Goal: Task Accomplishment & Management: Manage account settings

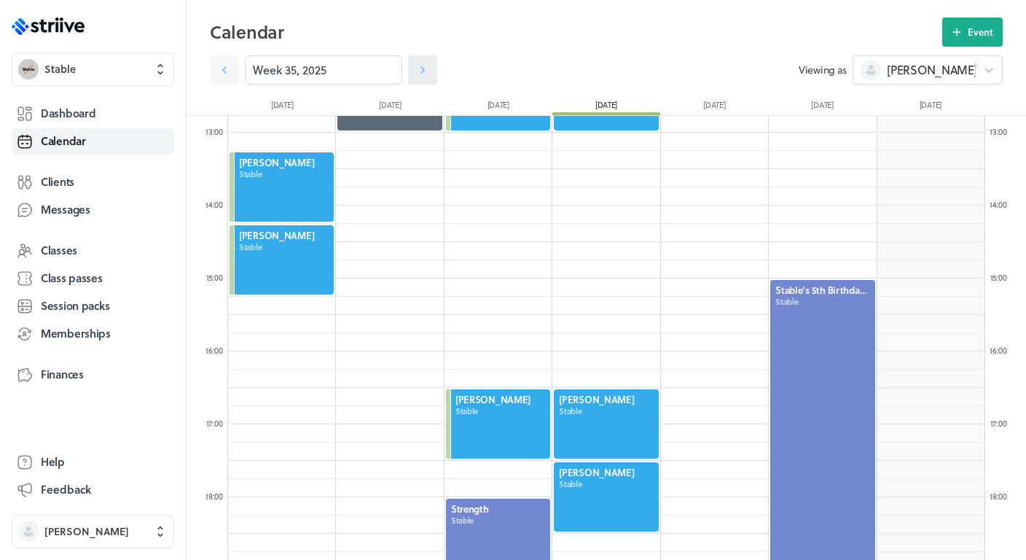
scroll to position [1750, 757]
click at [428, 70] on icon at bounding box center [423, 70] width 15 height 15
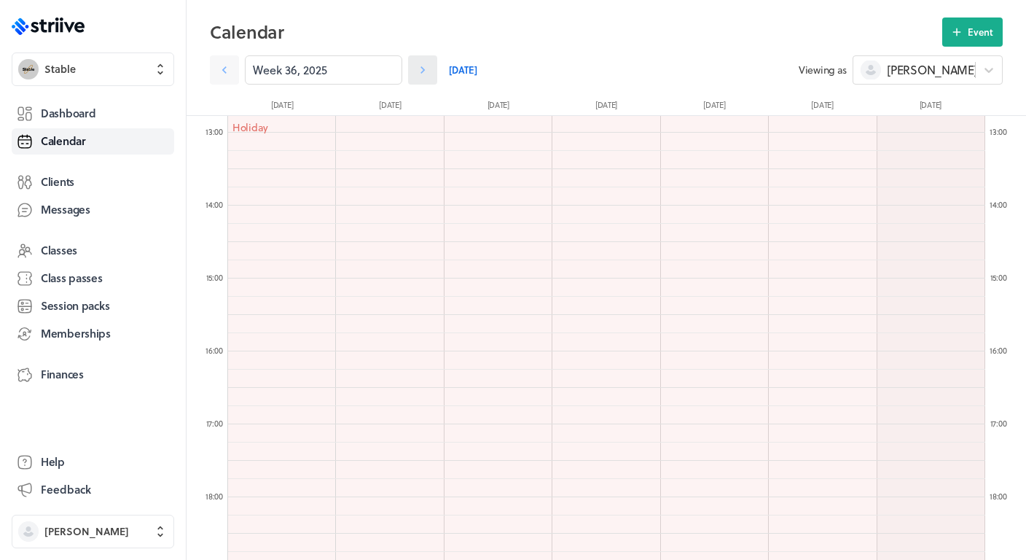
click at [428, 70] on icon at bounding box center [423, 70] width 15 height 15
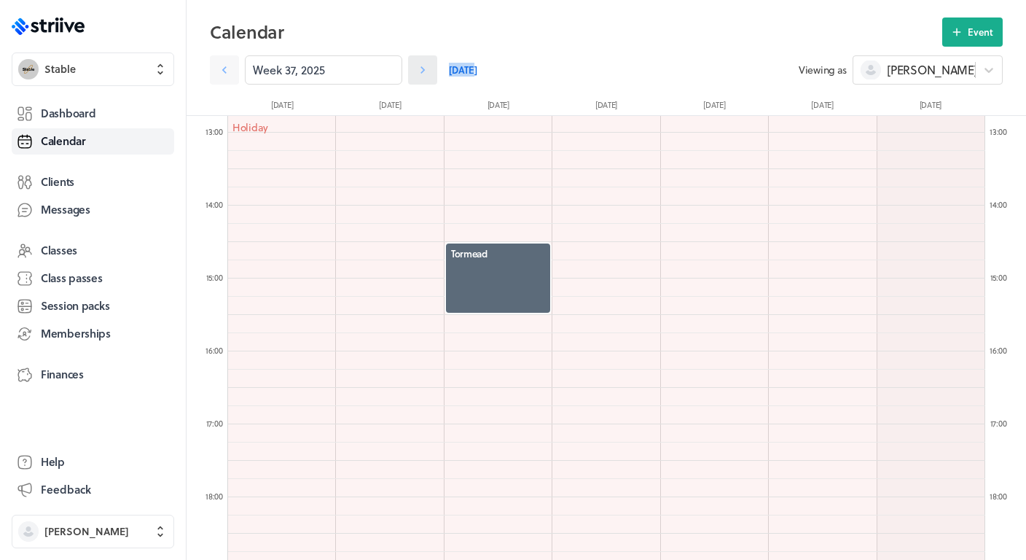
click at [428, 70] on icon at bounding box center [423, 70] width 15 height 15
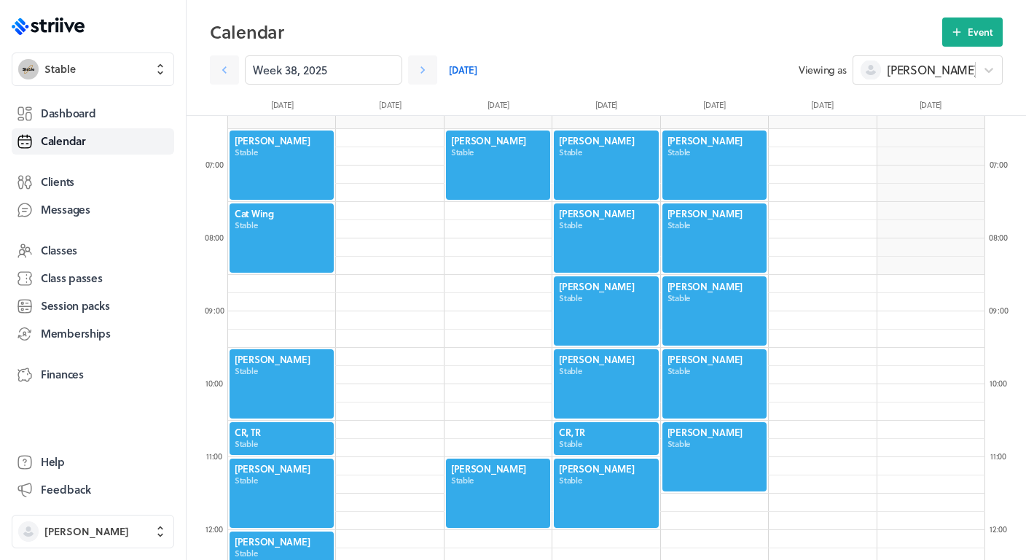
scroll to position [459, 0]
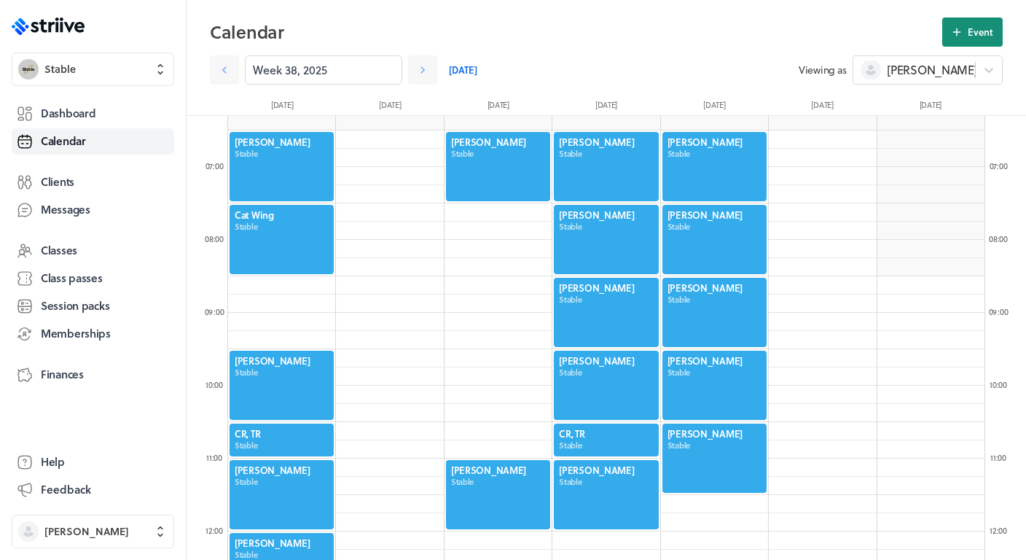
click at [983, 23] on button "Event" at bounding box center [973, 31] width 61 height 29
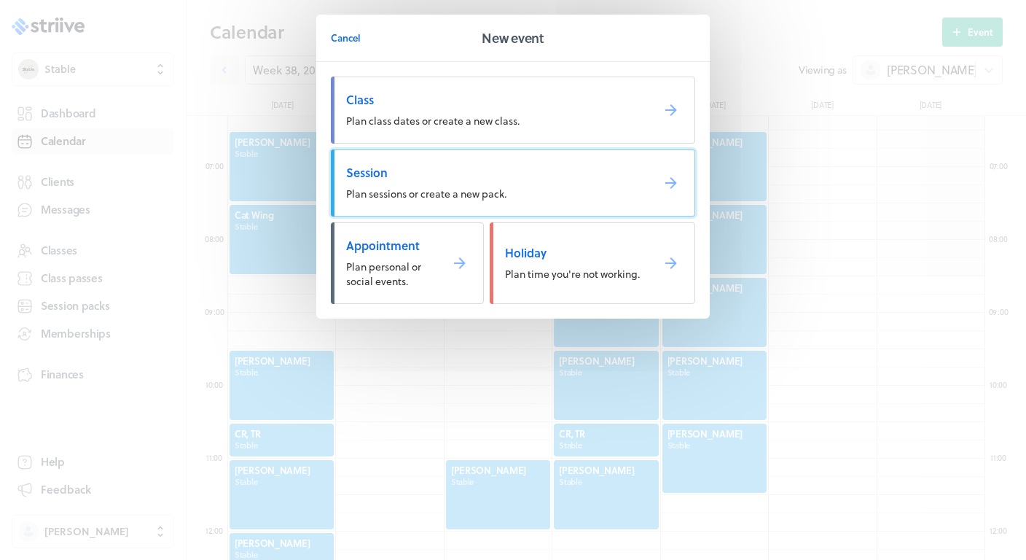
click at [481, 179] on span "Session" at bounding box center [493, 173] width 294 height 16
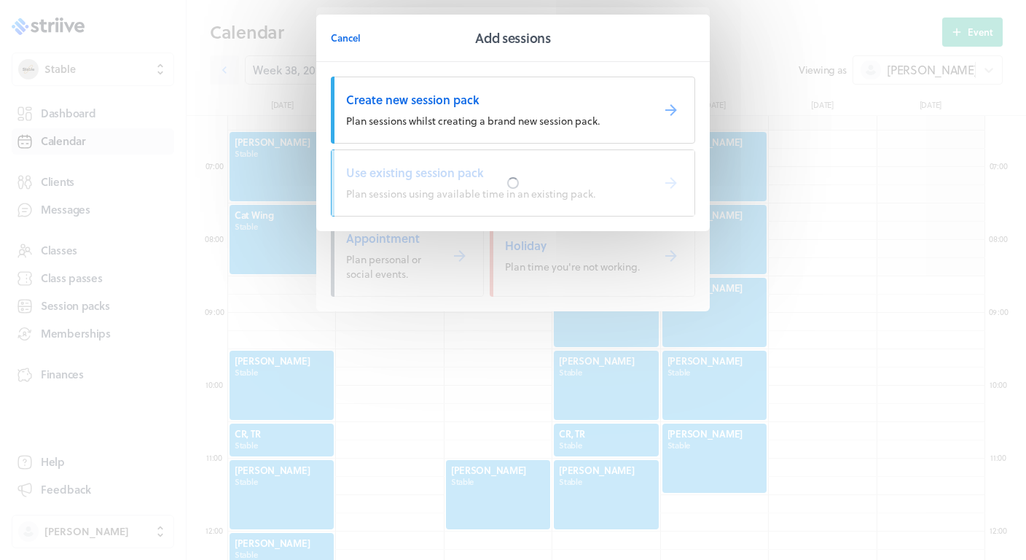
click at [481, 179] on div at bounding box center [513, 183] width 363 height 66
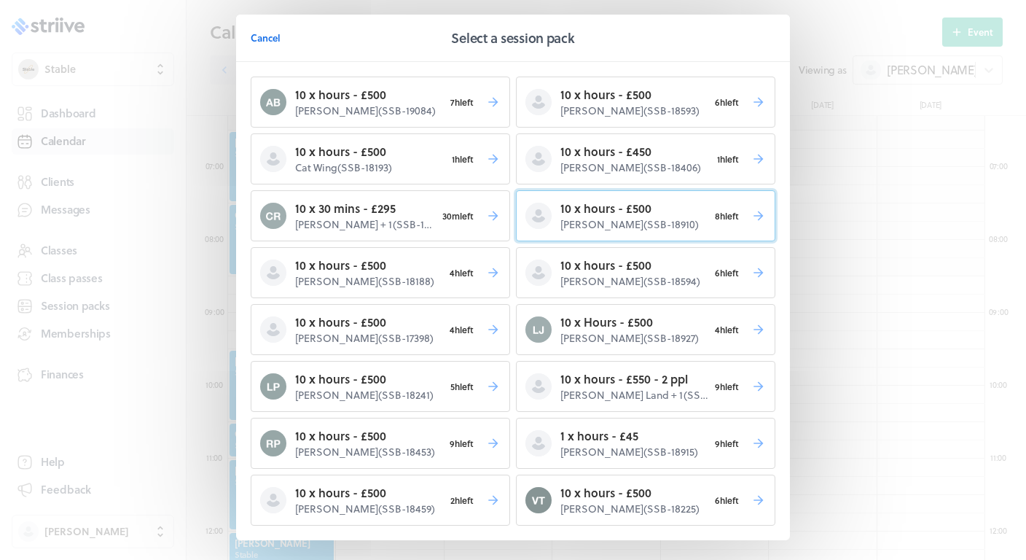
click at [619, 217] on p "10 x hours - £500" at bounding box center [635, 208] width 148 height 17
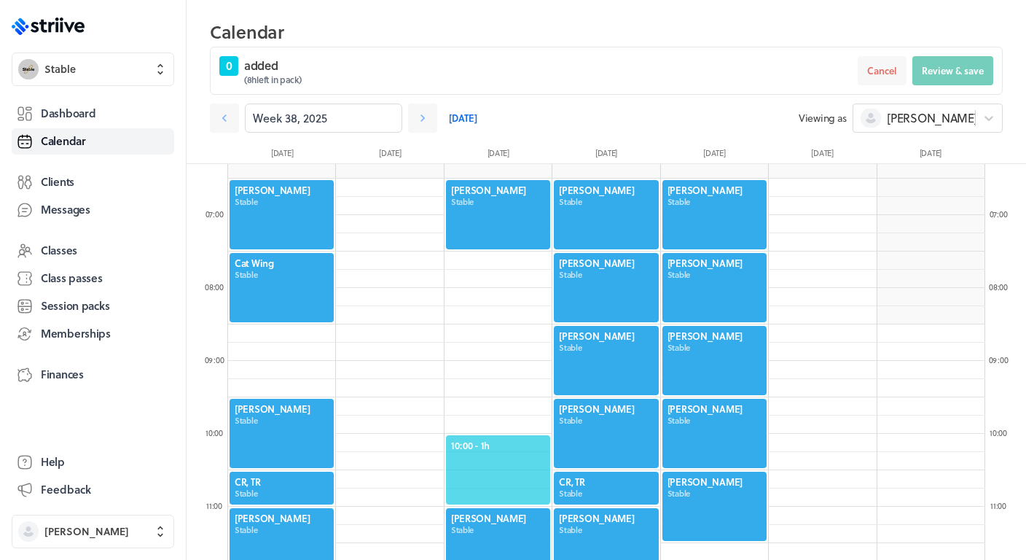
click at [484, 451] on span "10:00 - 1h" at bounding box center [498, 445] width 94 height 13
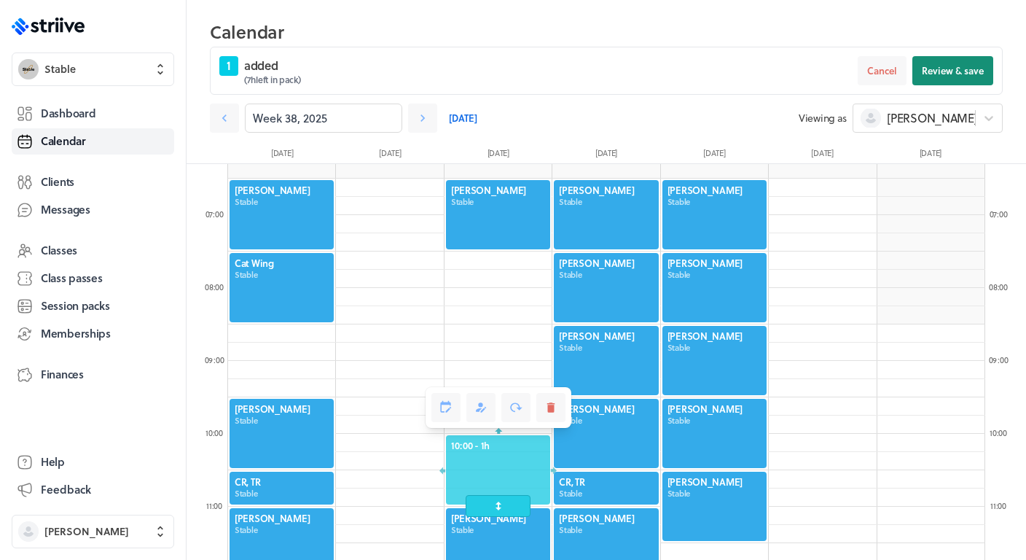
click at [964, 74] on span "Review & save" at bounding box center [953, 70] width 62 height 13
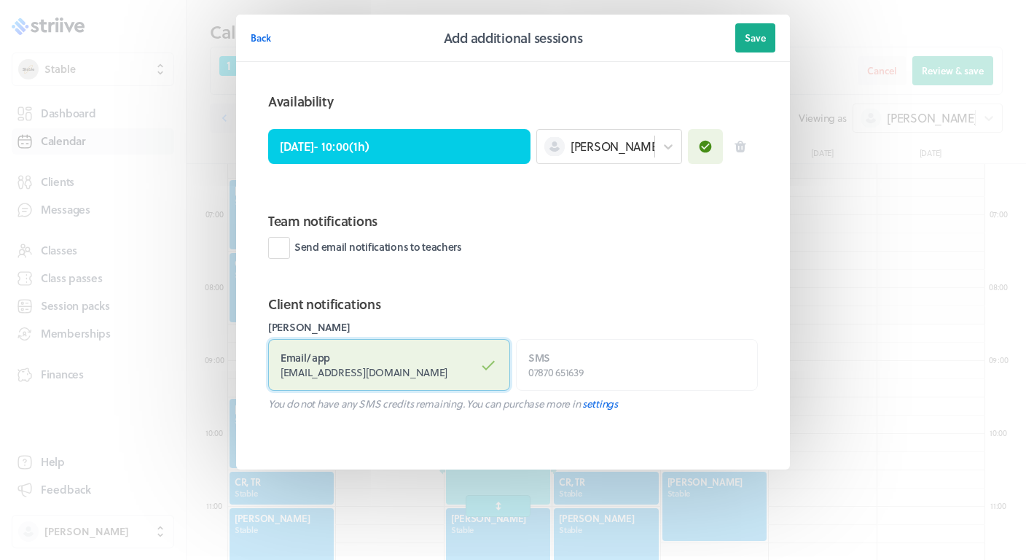
click at [472, 373] on label "Email / app [EMAIL_ADDRESS][DOMAIN_NAME]" at bounding box center [389, 365] width 242 height 52
click at [0, 0] on input "Email / app [EMAIL_ADDRESS][DOMAIN_NAME]" at bounding box center [0, 0] width 0 height 0
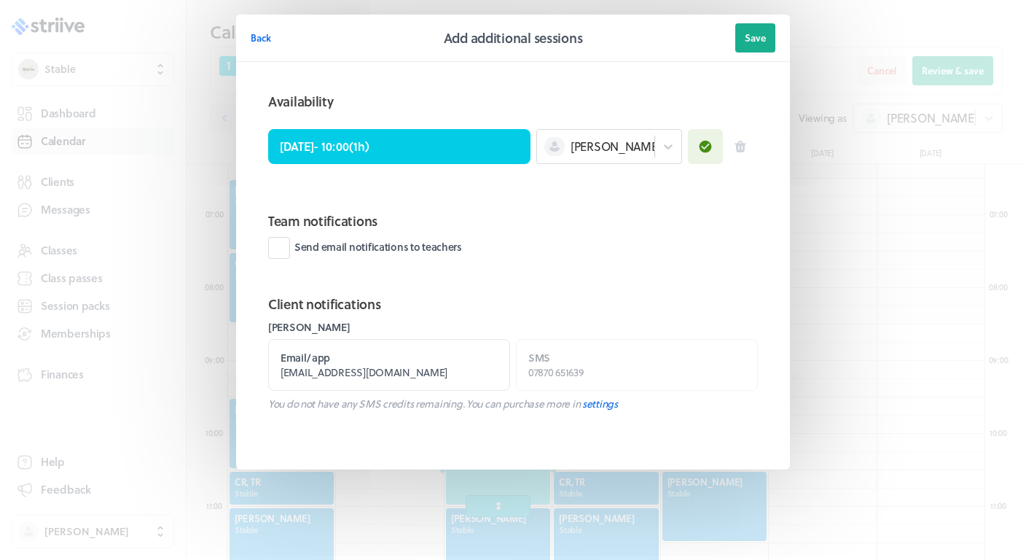
click at [781, 34] on header "Back Add additional sessions Save" at bounding box center [513, 38] width 554 height 47
click at [749, 40] on span "Save" at bounding box center [755, 37] width 21 height 13
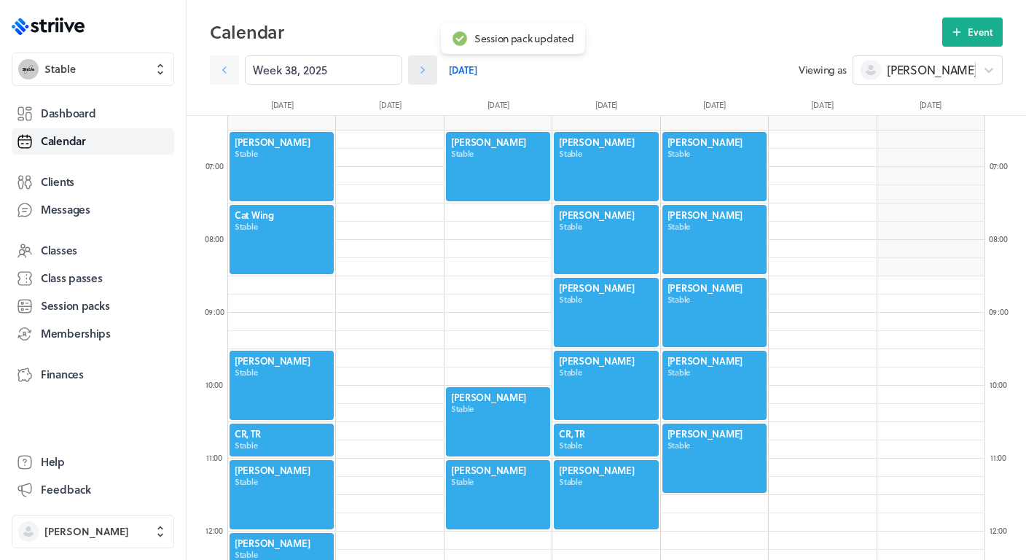
click at [431, 70] on link at bounding box center [422, 69] width 29 height 29
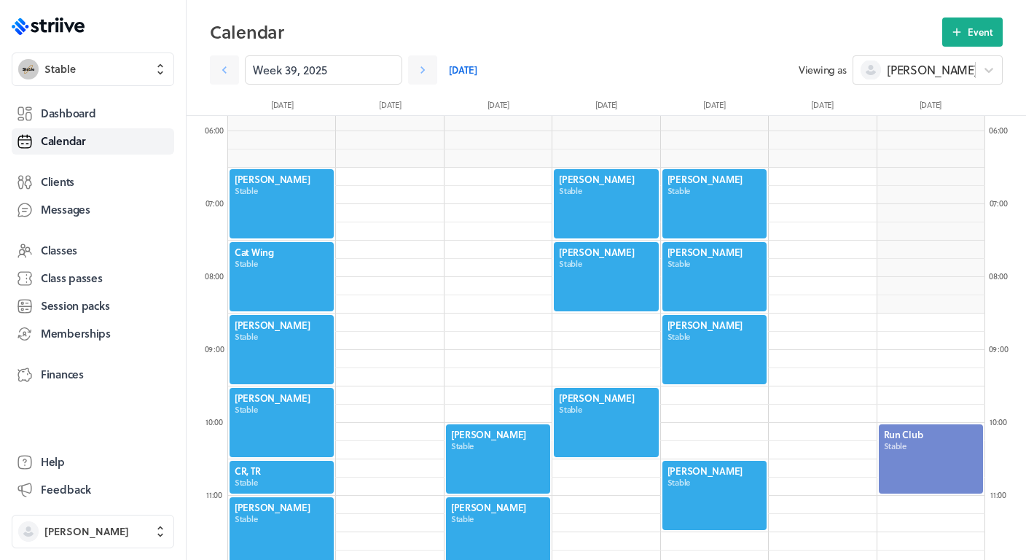
scroll to position [418, 0]
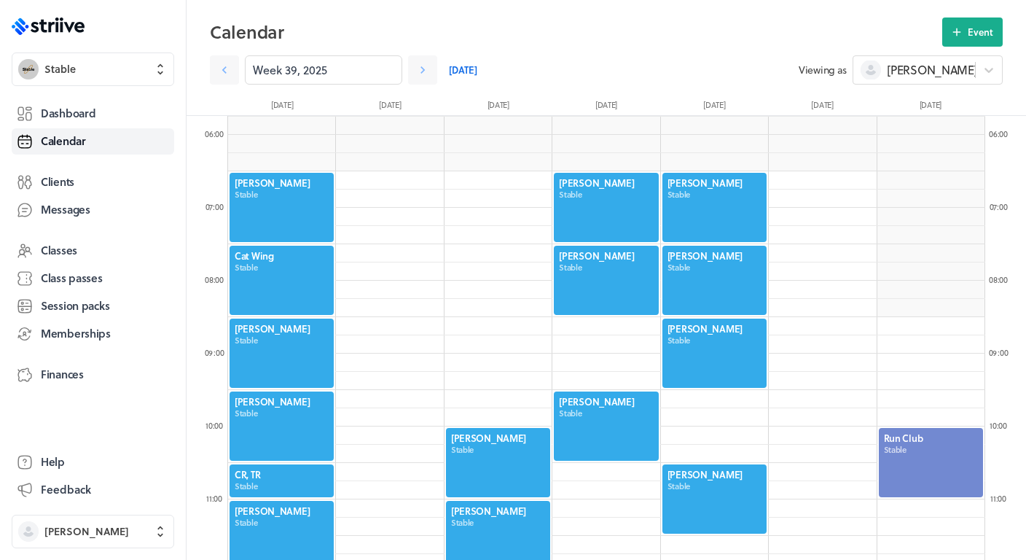
click at [464, 448] on div at bounding box center [498, 462] width 107 height 72
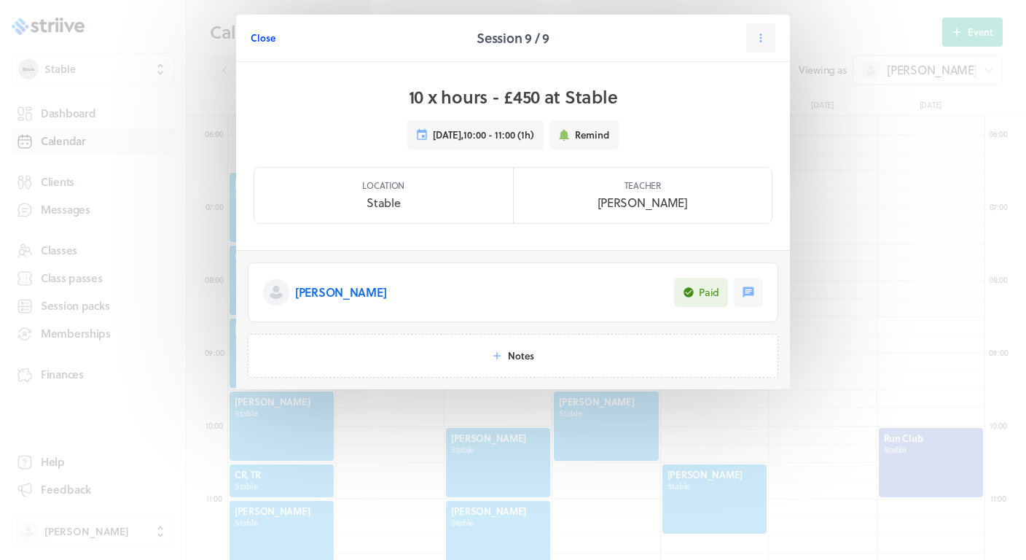
click at [273, 44] on span "Close" at bounding box center [263, 37] width 25 height 13
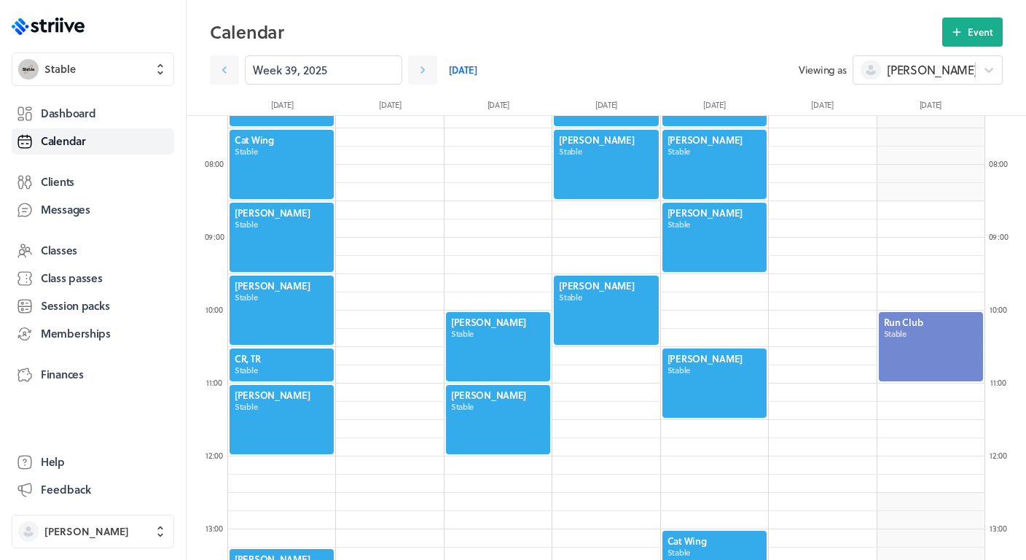
scroll to position [491, 0]
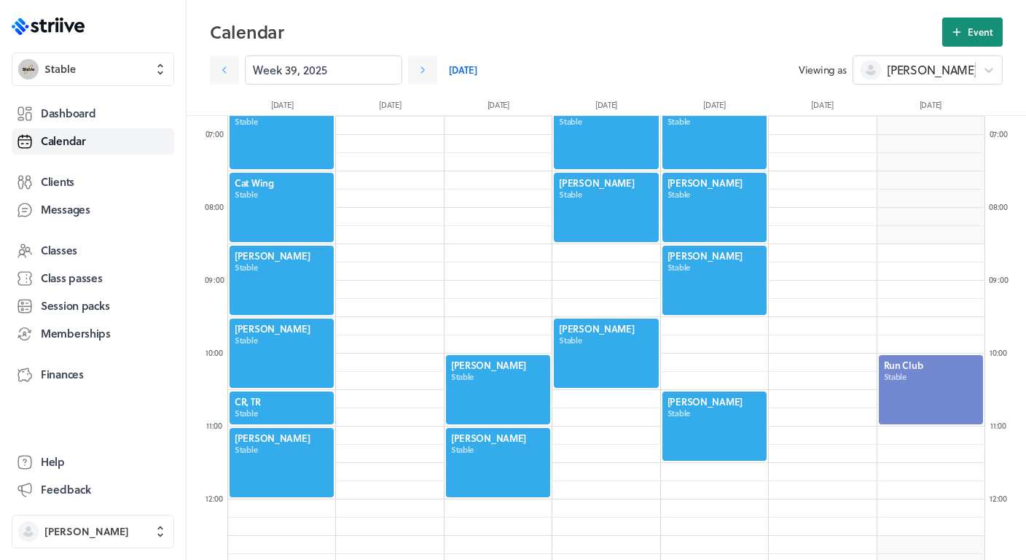
click at [973, 38] on span "Event" at bounding box center [981, 32] width 26 height 13
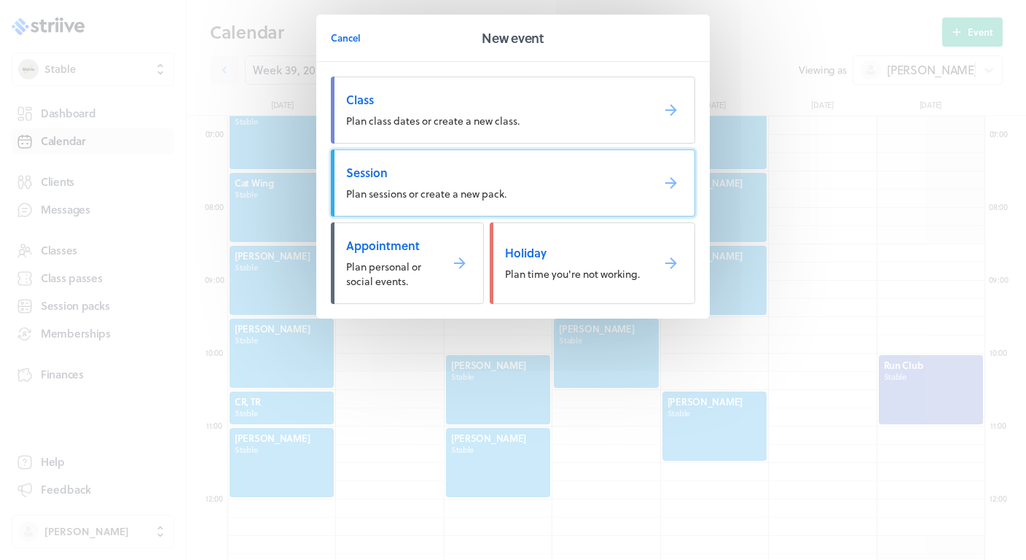
click at [542, 183] on link "Session Plan sessions or create a new pack." at bounding box center [513, 182] width 364 height 67
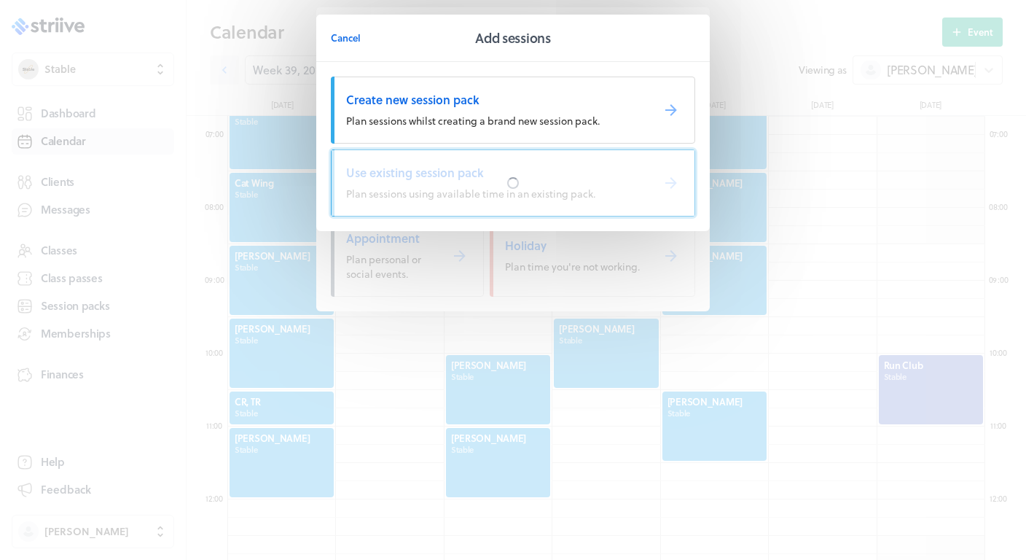
click at [461, 184] on div at bounding box center [513, 183] width 363 height 66
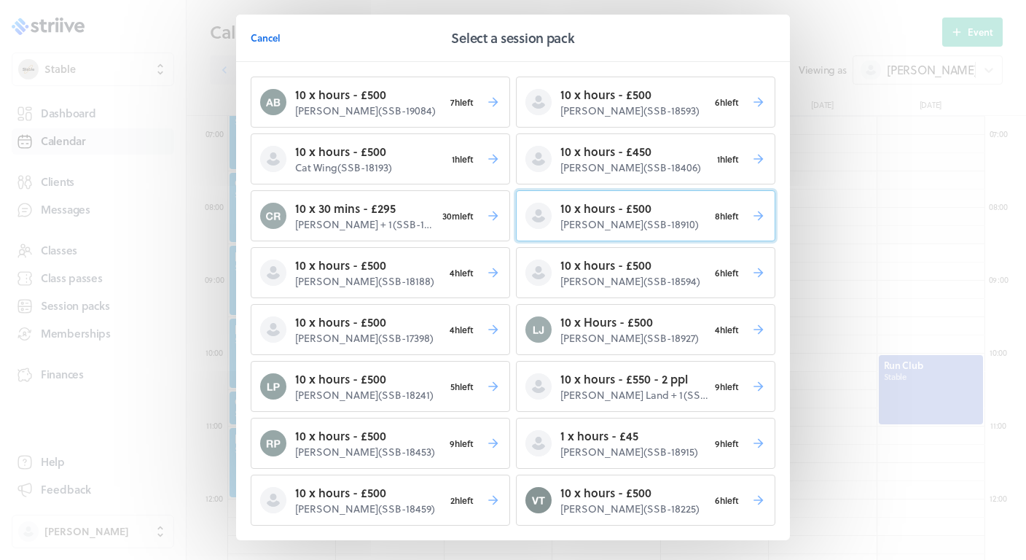
click at [691, 227] on p "[PERSON_NAME] ( SSB-18910 )" at bounding box center [635, 224] width 148 height 15
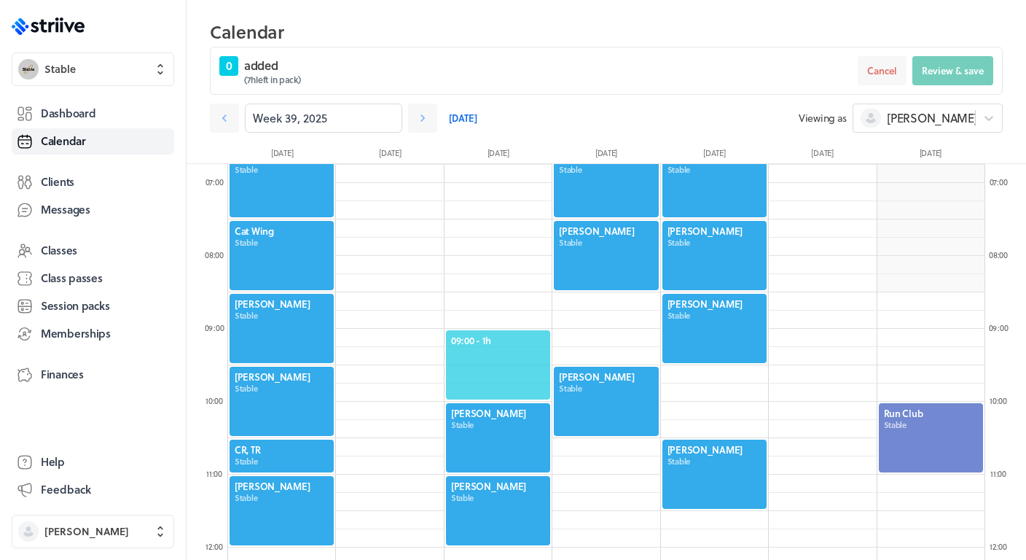
click at [481, 335] on span "09:00 - 1h" at bounding box center [498, 340] width 94 height 13
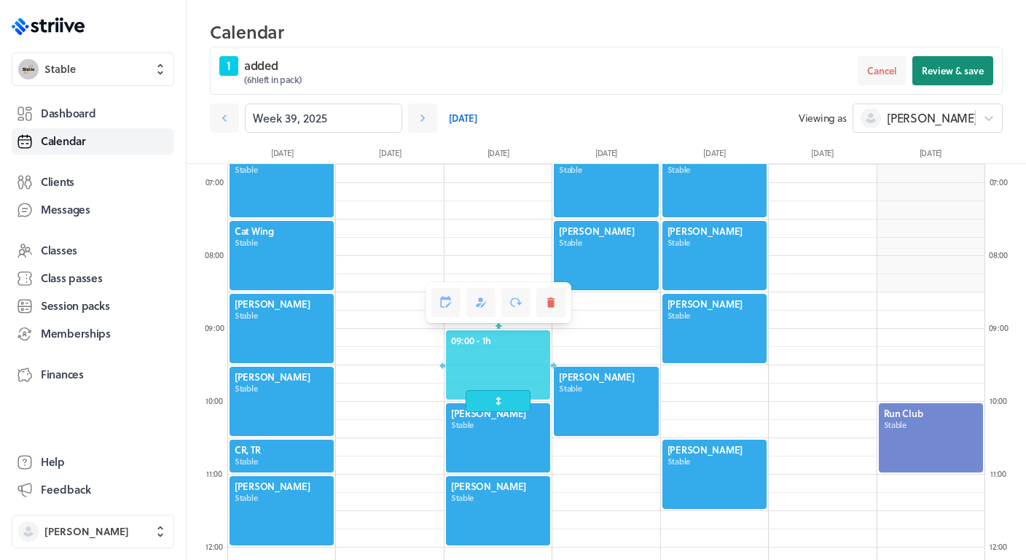
click at [975, 57] on button "Review & save" at bounding box center [953, 70] width 81 height 29
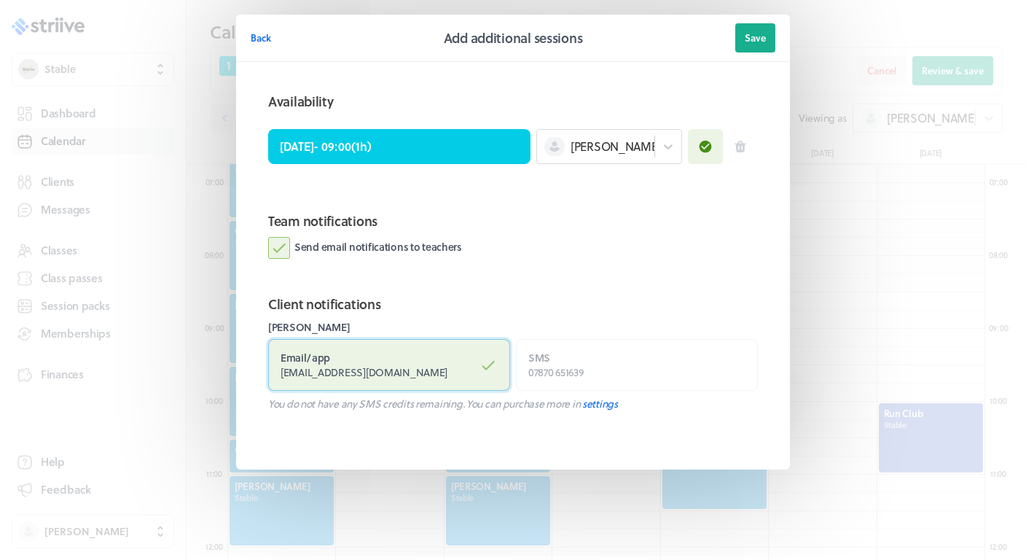
click at [441, 349] on label "Email / app [EMAIL_ADDRESS][DOMAIN_NAME]" at bounding box center [389, 365] width 242 height 52
click at [0, 0] on input "Email / app [EMAIL_ADDRESS][DOMAIN_NAME]" at bounding box center [0, 0] width 0 height 0
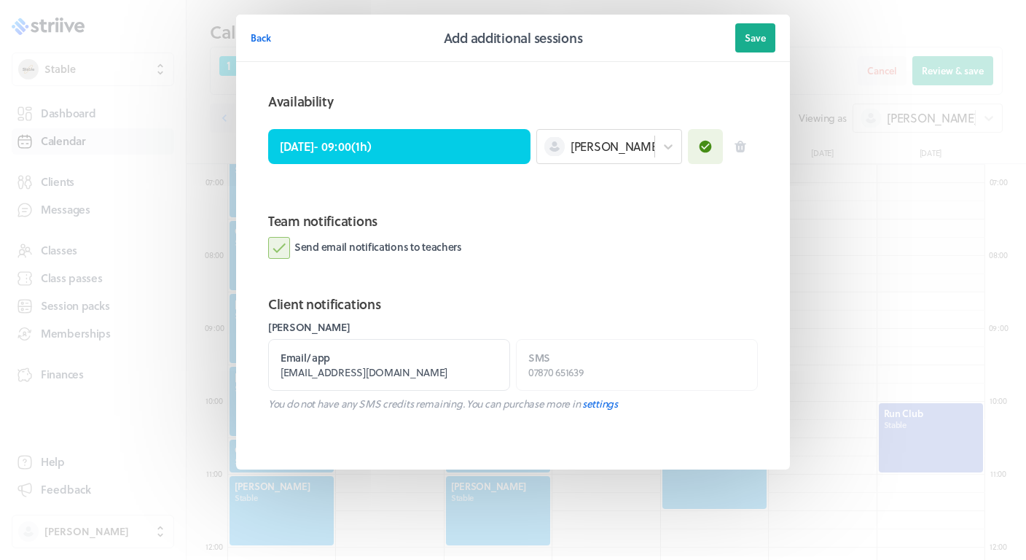
click at [431, 254] on label "Send email notifications to teachers" at bounding box center [365, 248] width 194 height 22
click at [0, 0] on input "Send email notifications to teachers" at bounding box center [0, 0] width 0 height 0
click at [781, 34] on header "Back Add additional sessions Save" at bounding box center [513, 38] width 554 height 47
click at [763, 34] on span "Save" at bounding box center [755, 37] width 21 height 13
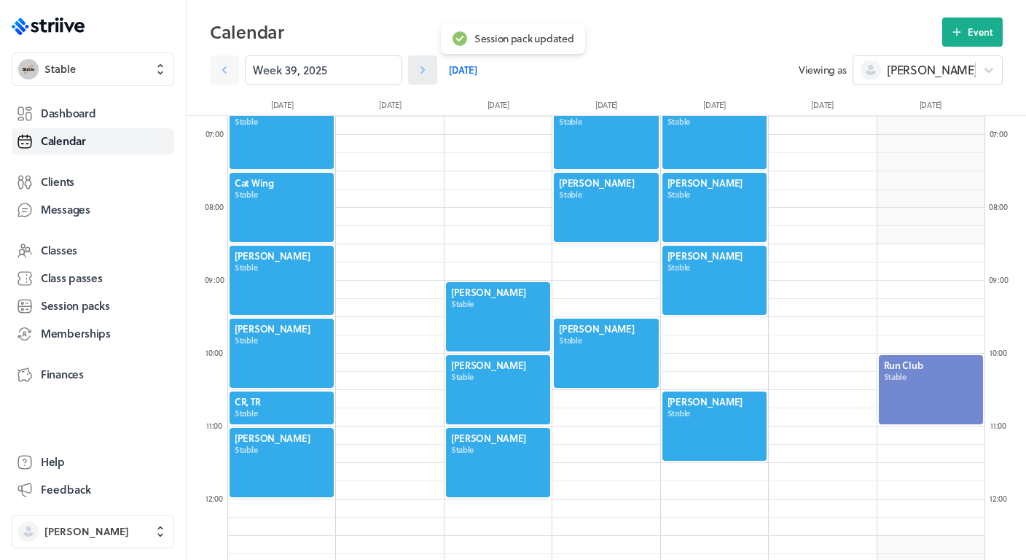
click at [434, 78] on link at bounding box center [422, 69] width 29 height 29
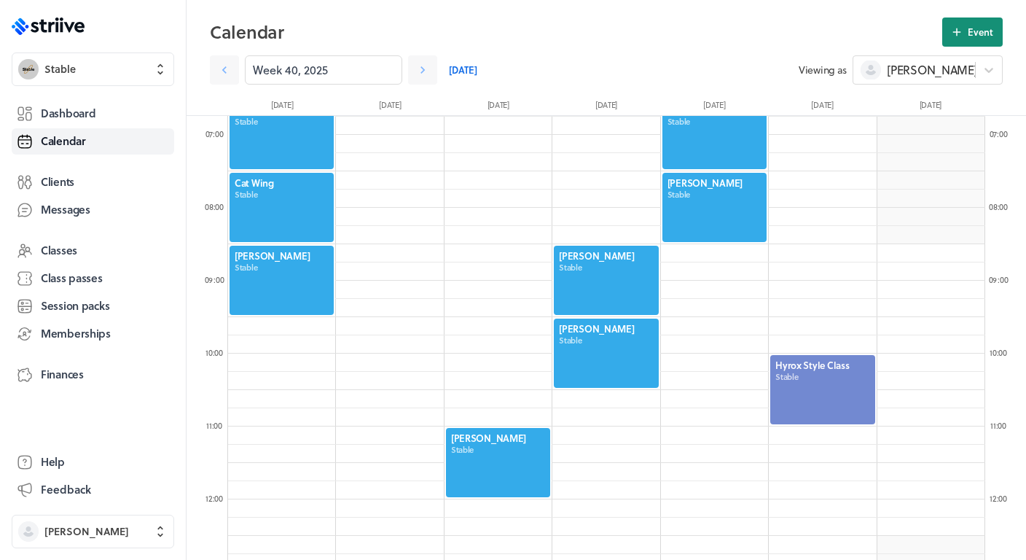
click at [948, 38] on button "Event" at bounding box center [973, 31] width 61 height 29
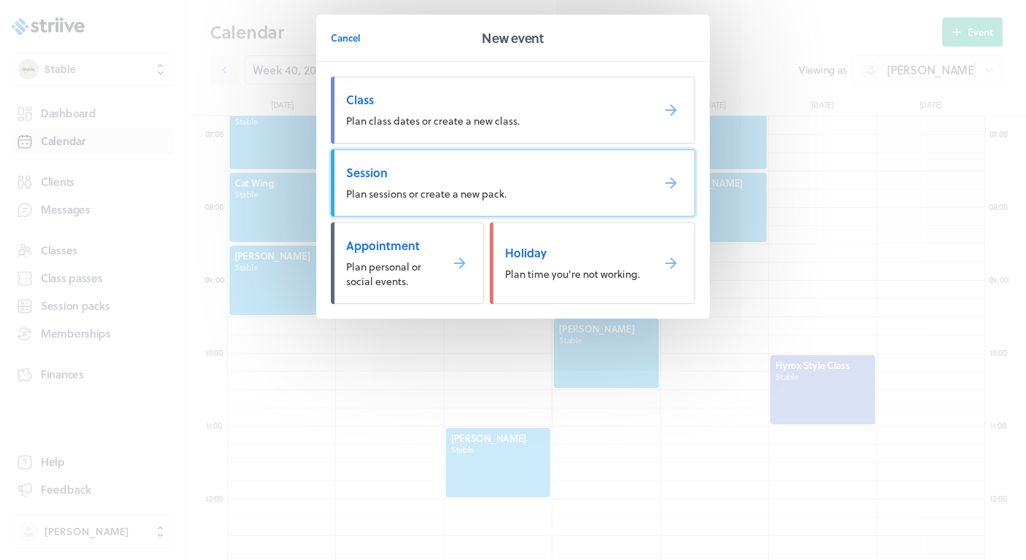
click at [512, 176] on span "Session" at bounding box center [493, 173] width 294 height 16
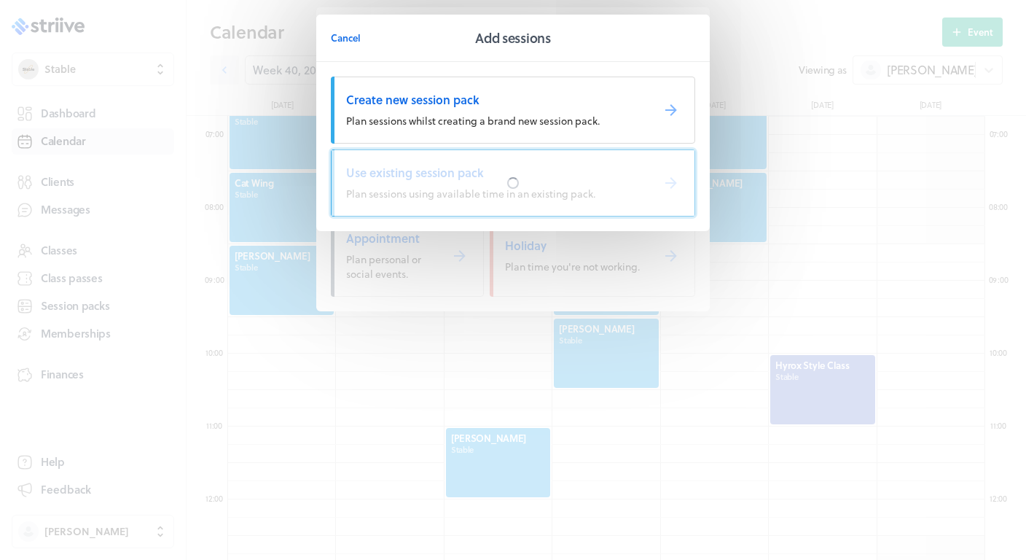
click at [454, 166] on div at bounding box center [513, 183] width 363 height 66
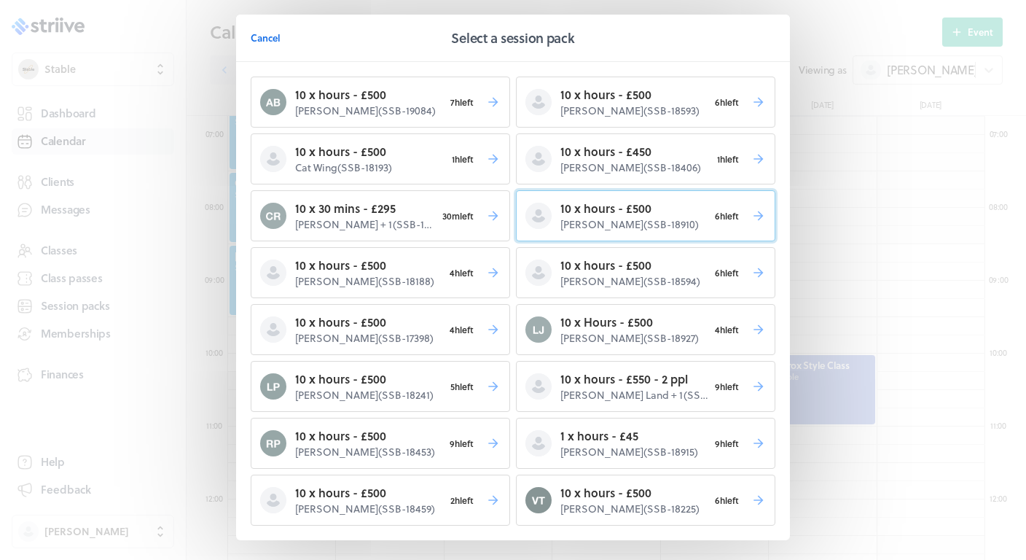
click at [604, 217] on p "10 x hours - £500" at bounding box center [635, 208] width 148 height 17
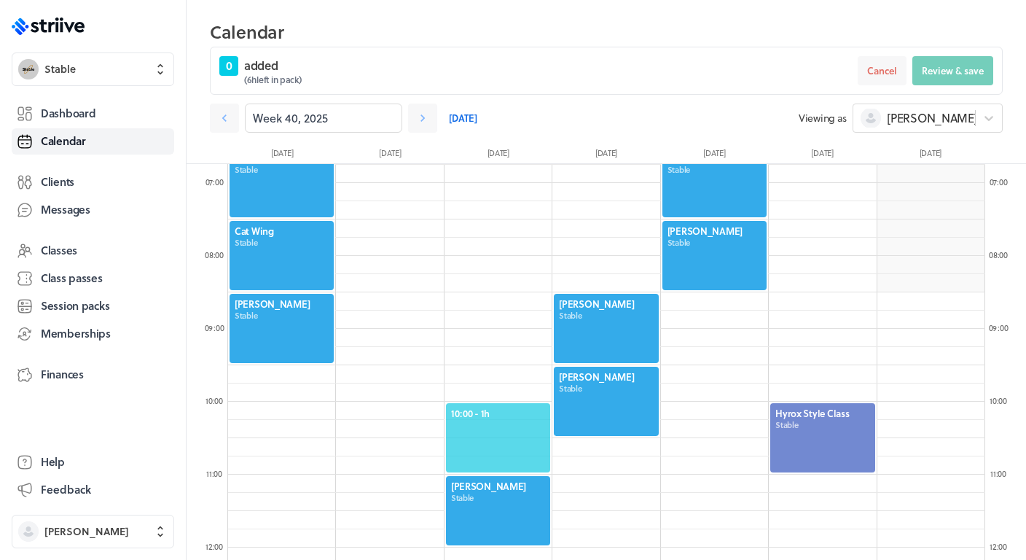
click at [490, 414] on span "10:00 - 1h" at bounding box center [498, 413] width 94 height 13
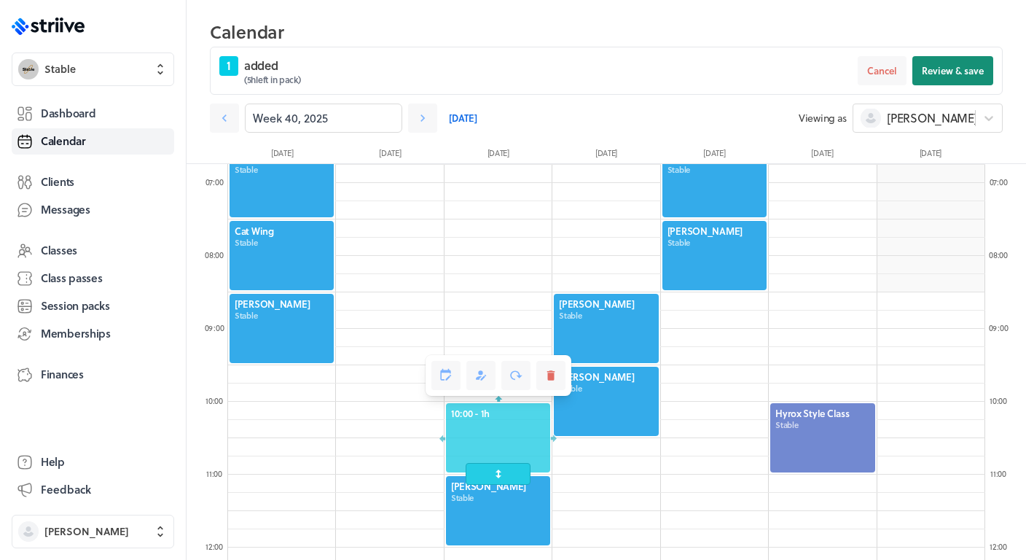
click at [972, 77] on span "Review & save" at bounding box center [953, 70] width 62 height 13
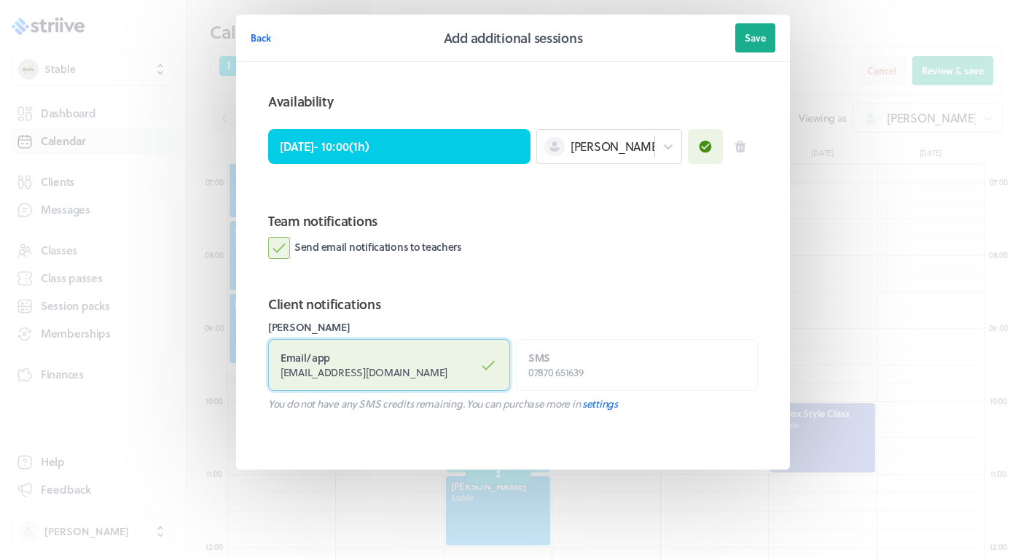
click at [504, 346] on label "Email / app [EMAIL_ADDRESS][DOMAIN_NAME]" at bounding box center [389, 365] width 242 height 52
click at [0, 0] on input "Email / app [EMAIL_ADDRESS][DOMAIN_NAME]" at bounding box center [0, 0] width 0 height 0
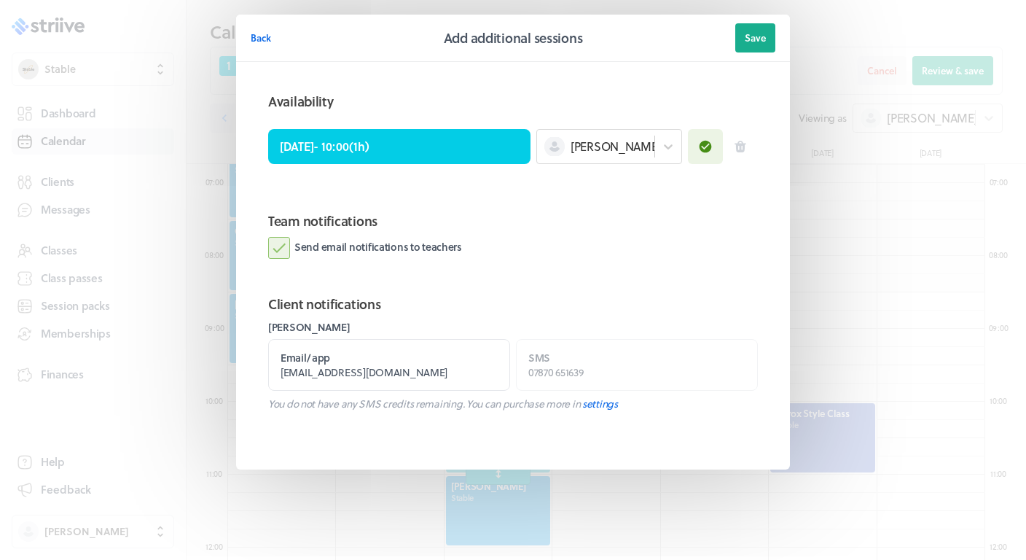
click at [416, 242] on label "Send email notifications to teachers" at bounding box center [365, 248] width 194 height 22
click at [0, 0] on input "Send email notifications to teachers" at bounding box center [0, 0] width 0 height 0
click at [748, 34] on span "Save" at bounding box center [755, 37] width 21 height 13
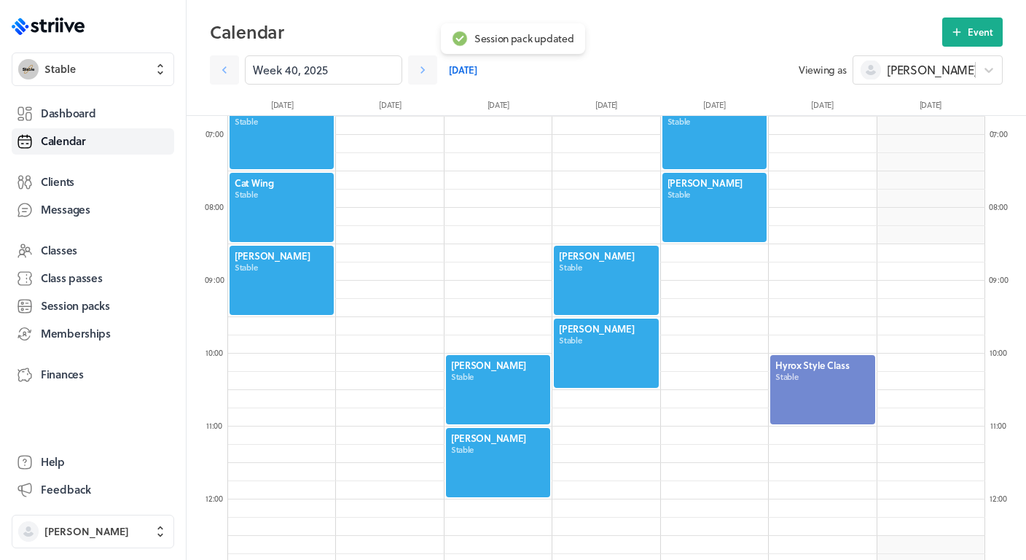
scroll to position [475, 0]
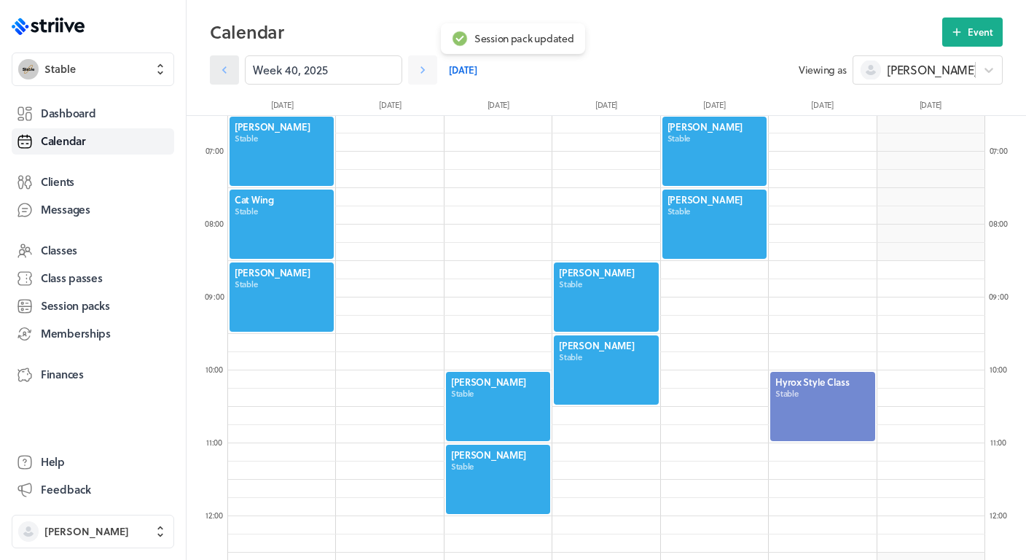
click at [225, 74] on icon at bounding box center [224, 70] width 15 height 15
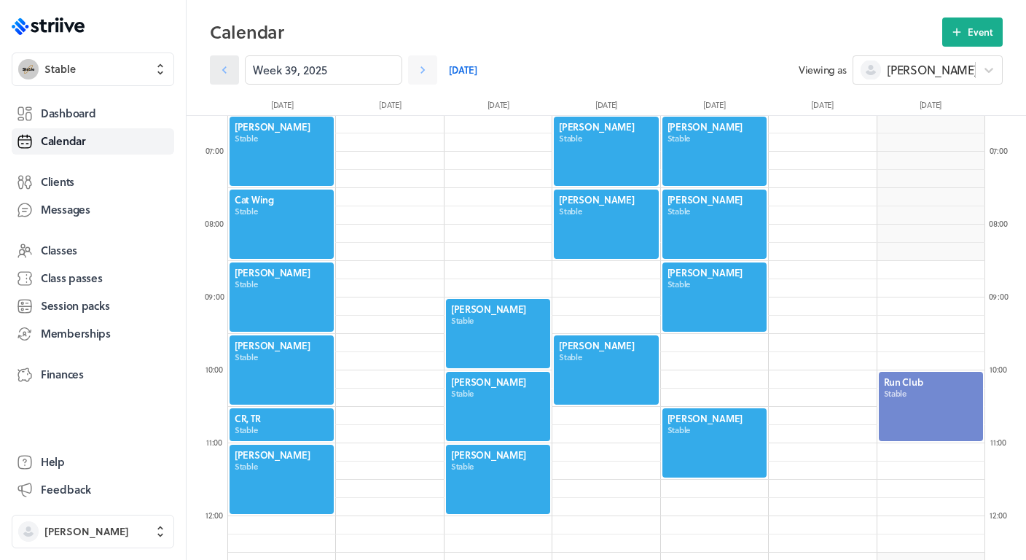
click at [225, 74] on icon at bounding box center [224, 70] width 15 height 15
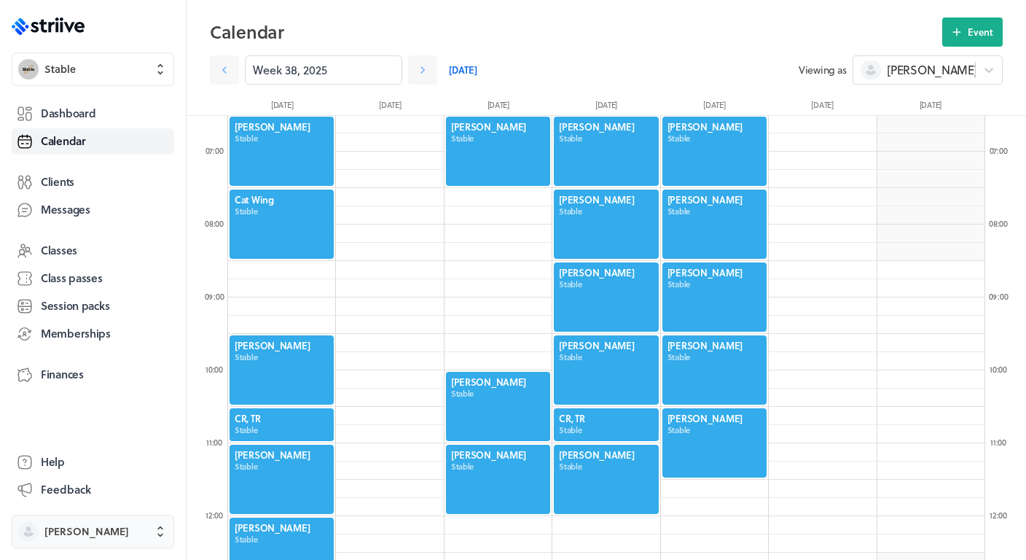
click at [107, 540] on button "[PERSON_NAME]" at bounding box center [93, 532] width 163 height 34
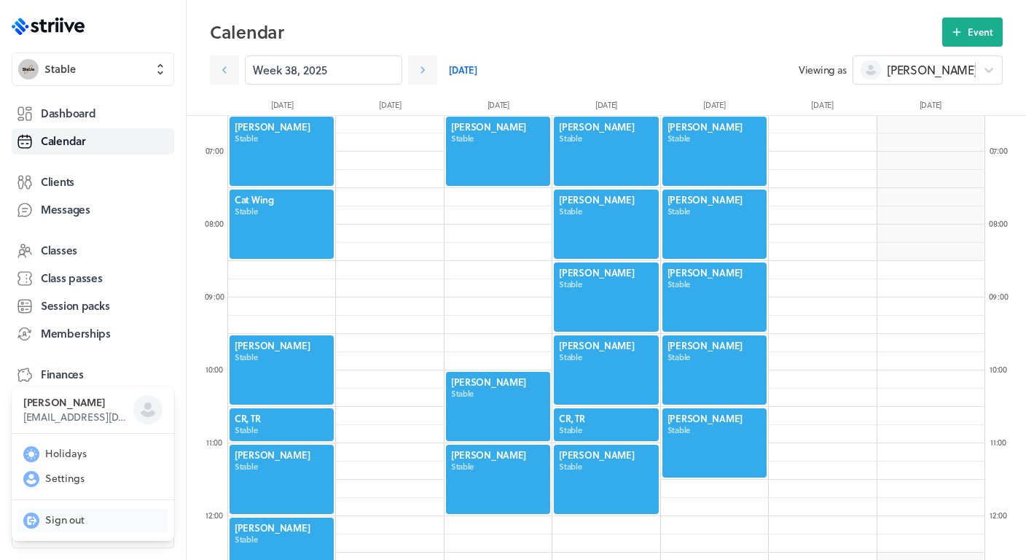
click at [68, 518] on span "Sign out" at bounding box center [64, 519] width 39 height 15
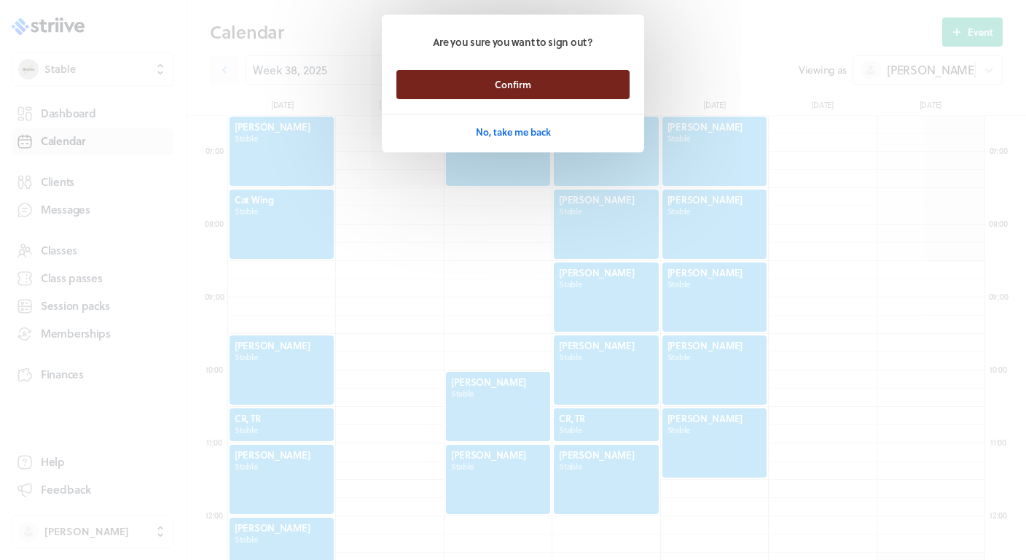
click at [544, 84] on button "Confirm" at bounding box center [513, 84] width 233 height 29
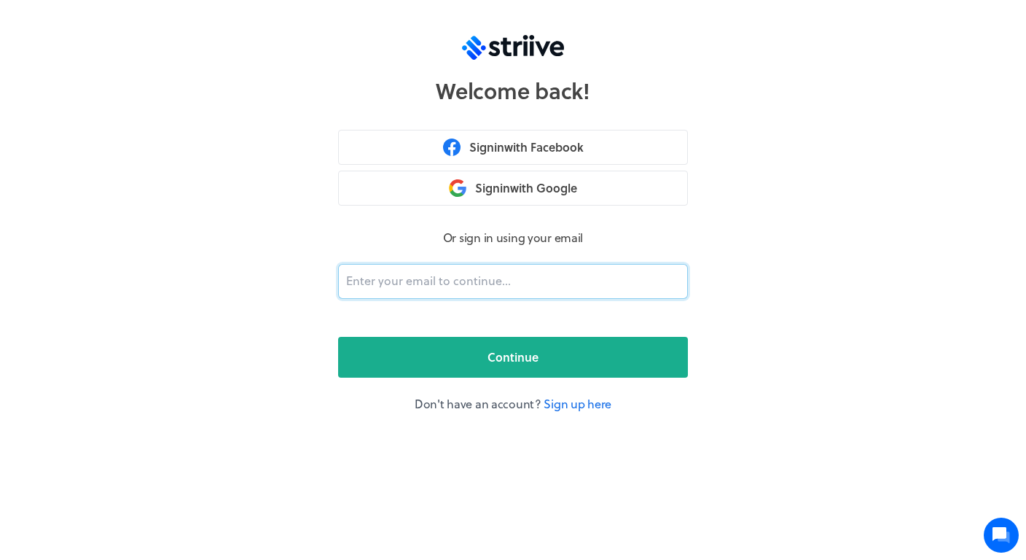
click at [432, 280] on input "email" at bounding box center [513, 281] width 350 height 35
type input "ma"
type input "mandyjaynept@gmail.com"
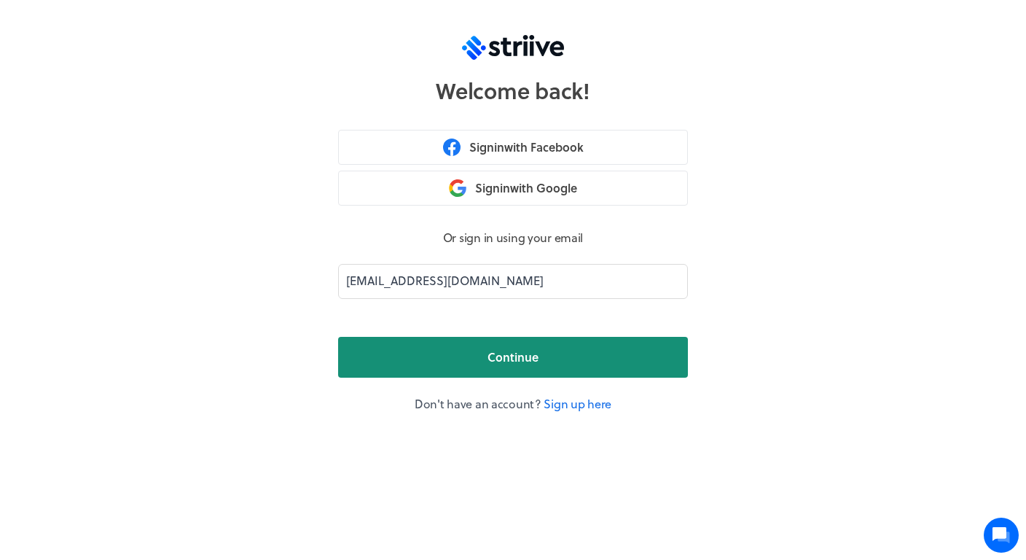
click at [466, 357] on button "Continue" at bounding box center [513, 357] width 350 height 41
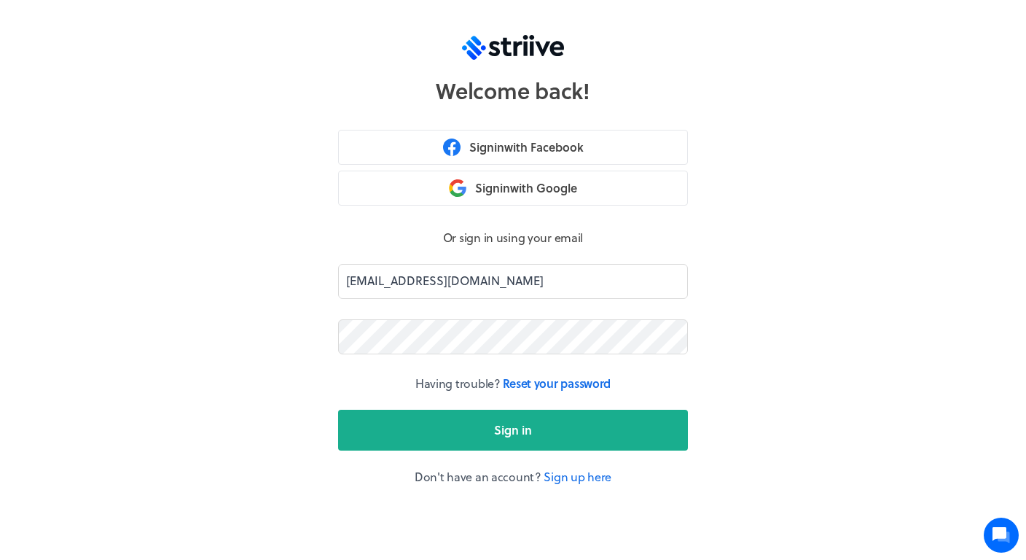
click at [513, 429] on button "Sign in" at bounding box center [513, 430] width 350 height 41
